Goal: Task Accomplishment & Management: Manage account settings

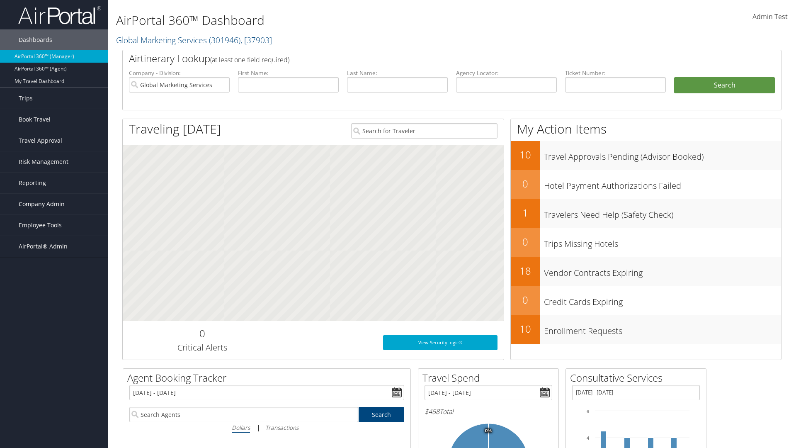
click at [54, 204] on span "Company Admin" at bounding box center [42, 204] width 46 height 21
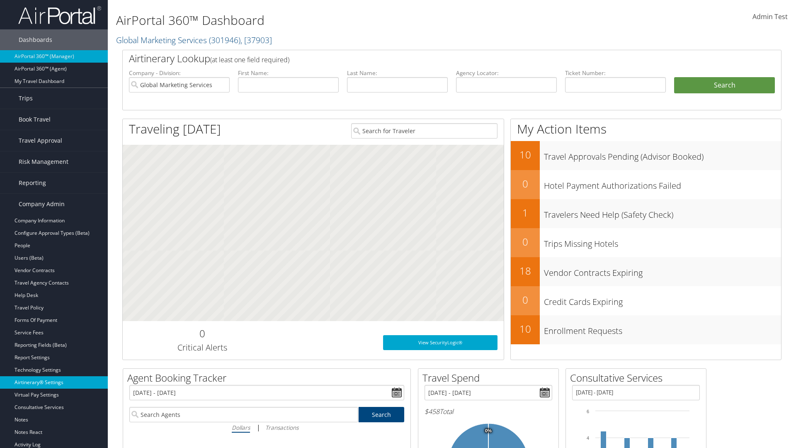
click at [54, 382] on link "Airtinerary® Settings" at bounding box center [54, 382] width 108 height 12
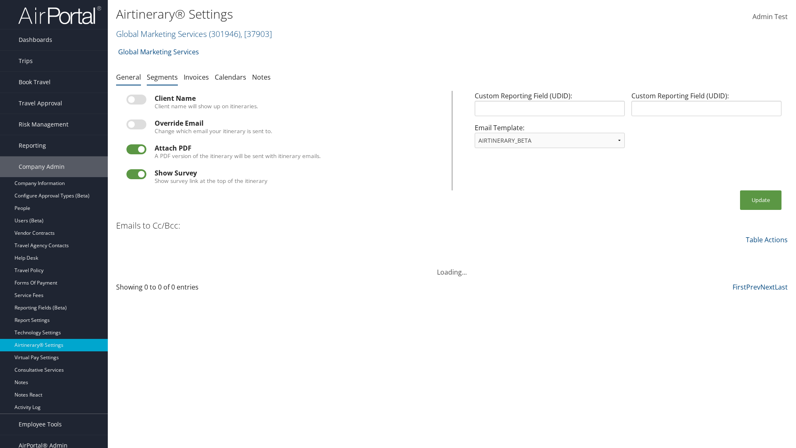
click at [162, 77] on link "Segments" at bounding box center [162, 77] width 31 height 9
